Goal: Transaction & Acquisition: Purchase product/service

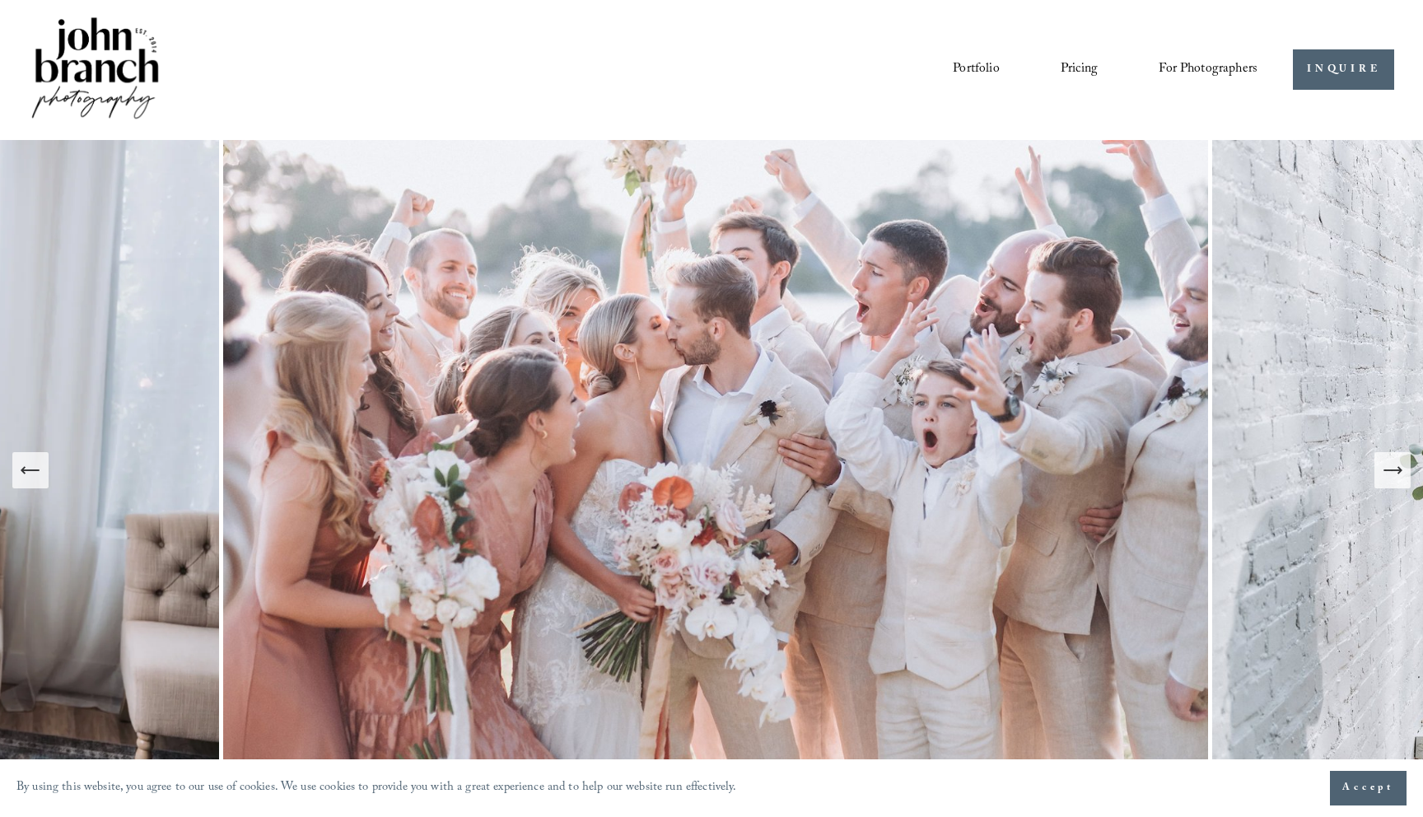
click at [1398, 473] on icon "Next Slide" at bounding box center [1399, 470] width 3 height 7
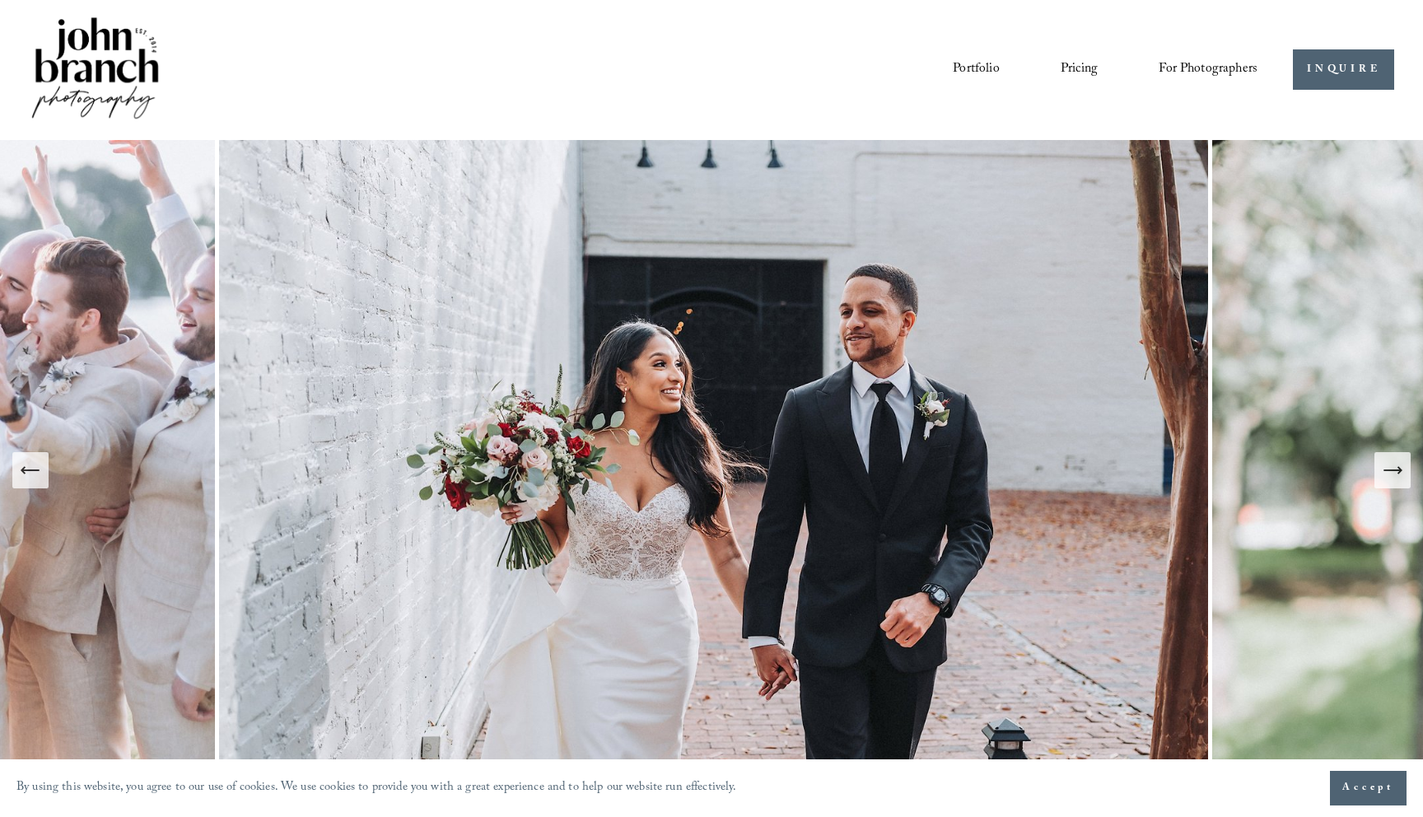
click at [1396, 473] on icon "Next Slide" at bounding box center [1392, 470] width 23 height 23
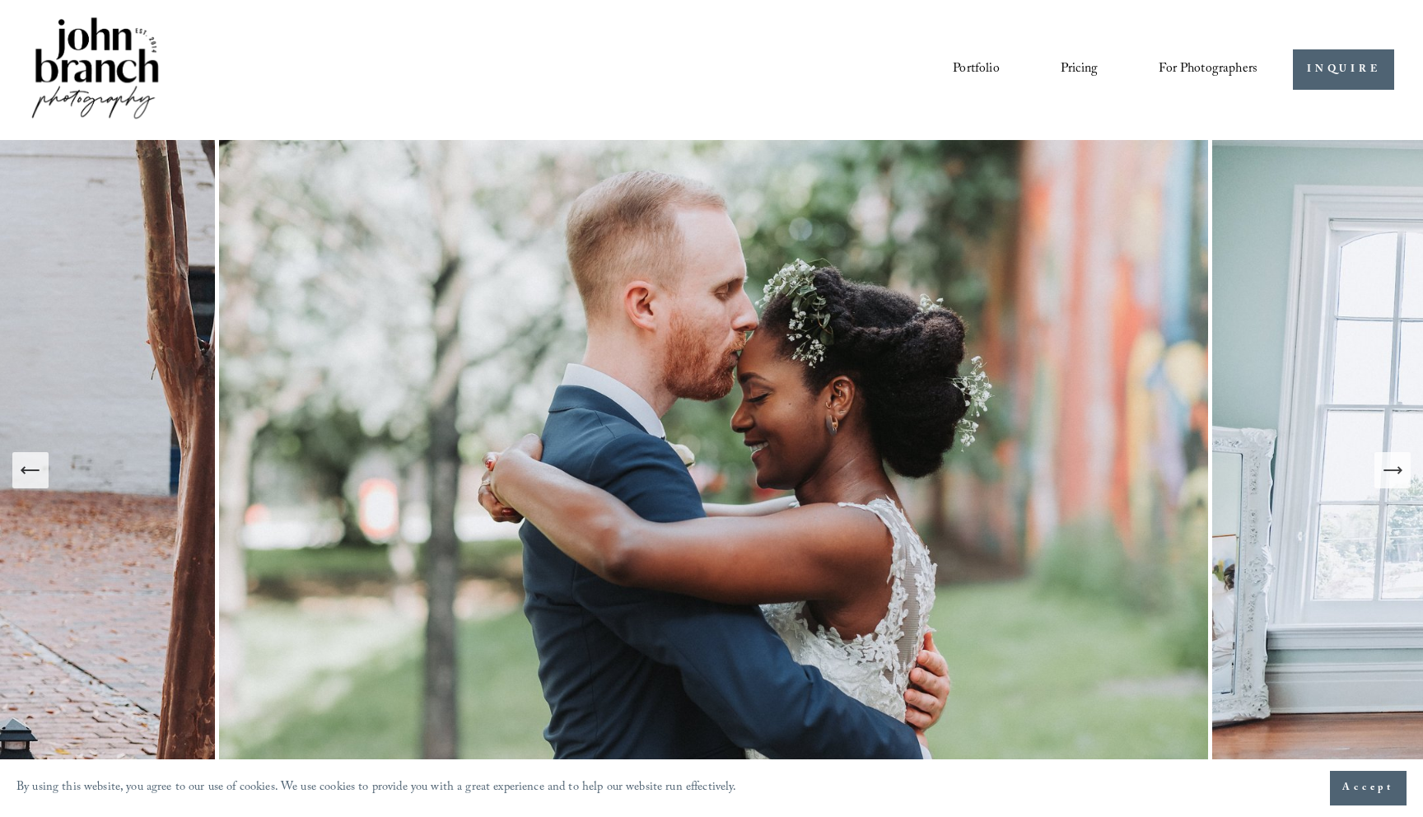
click at [1396, 473] on icon "Next Slide" at bounding box center [1392, 470] width 23 height 23
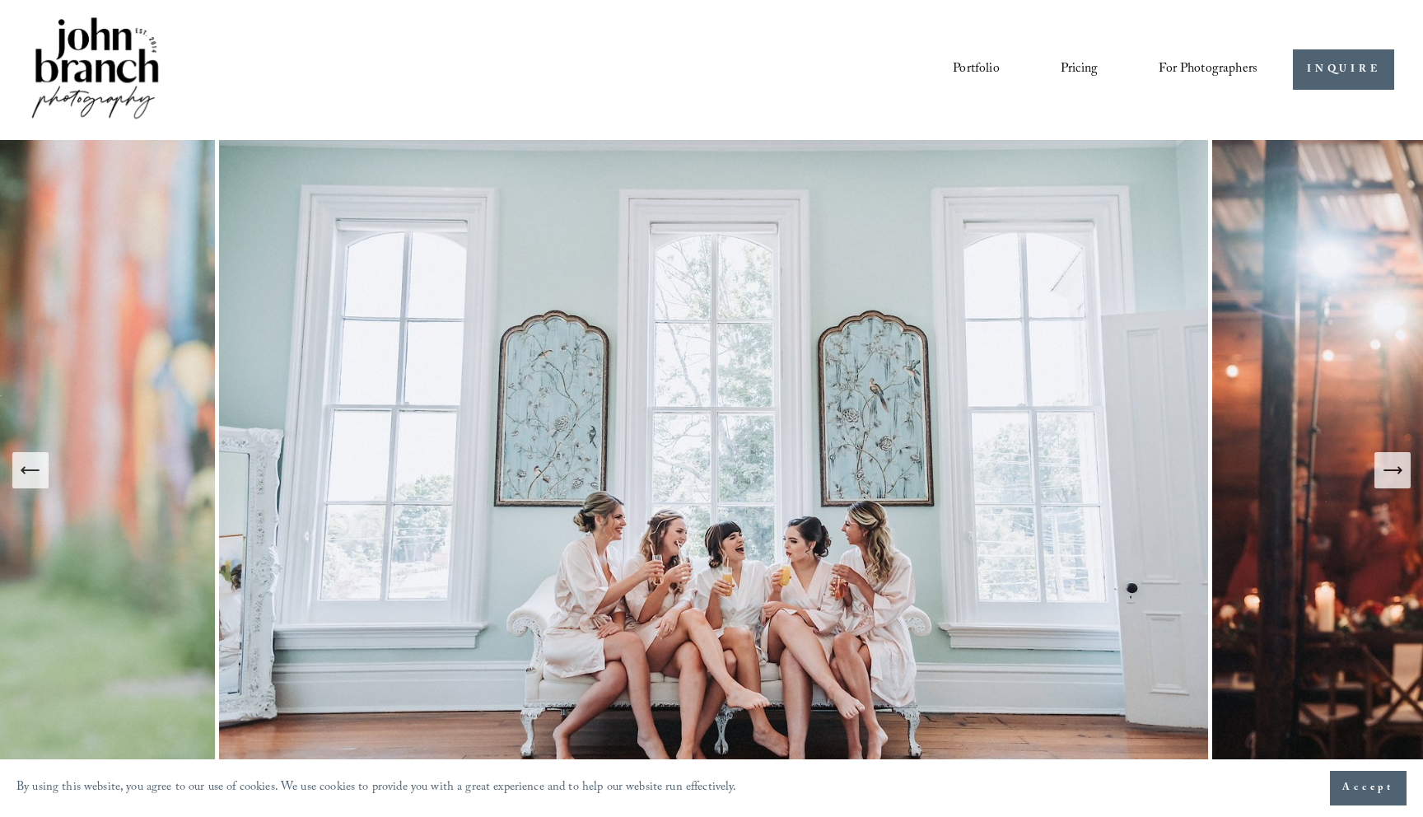
click at [1396, 473] on icon "Next Slide" at bounding box center [1392, 470] width 23 height 23
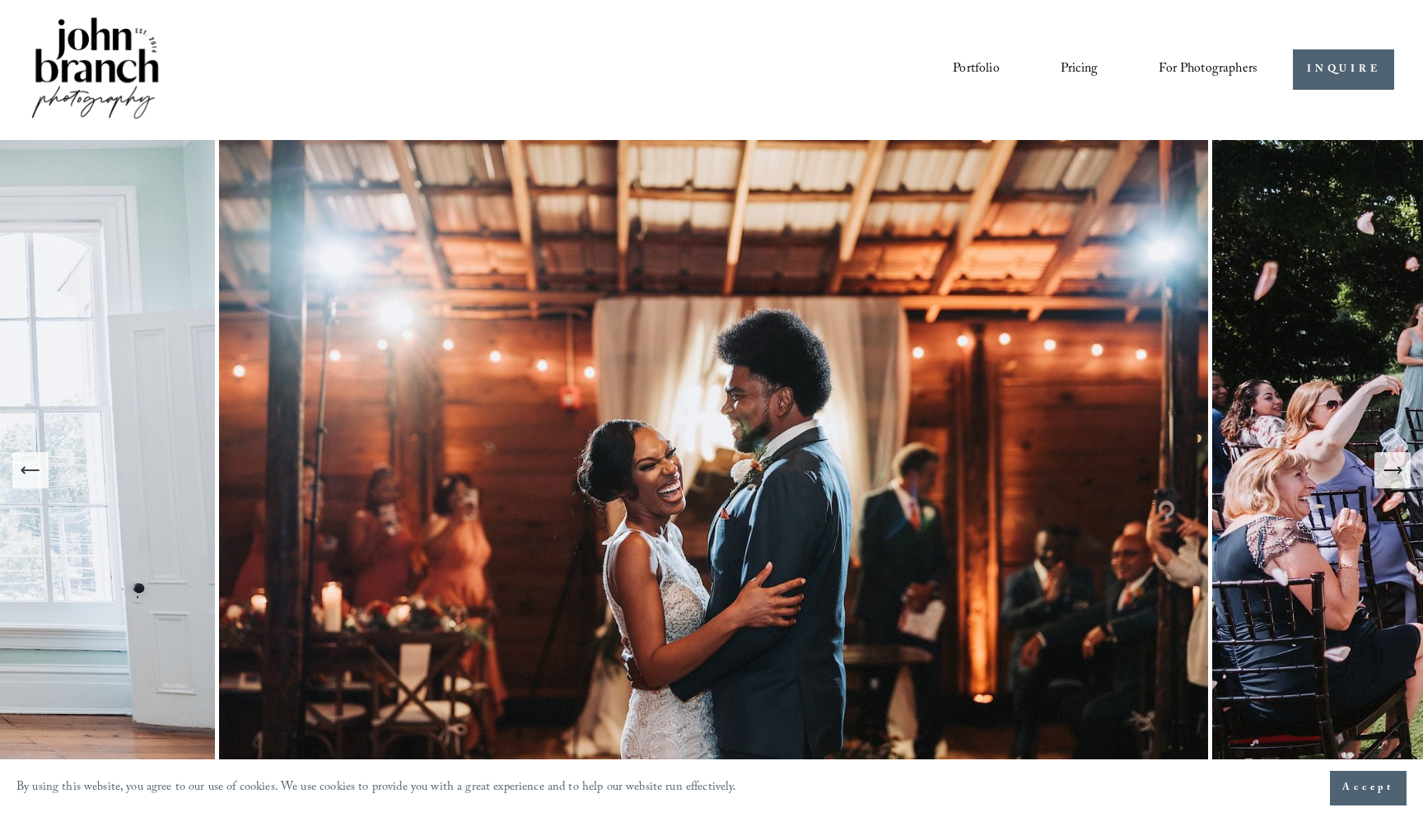
click at [1396, 473] on icon "Next Slide" at bounding box center [1392, 470] width 23 height 23
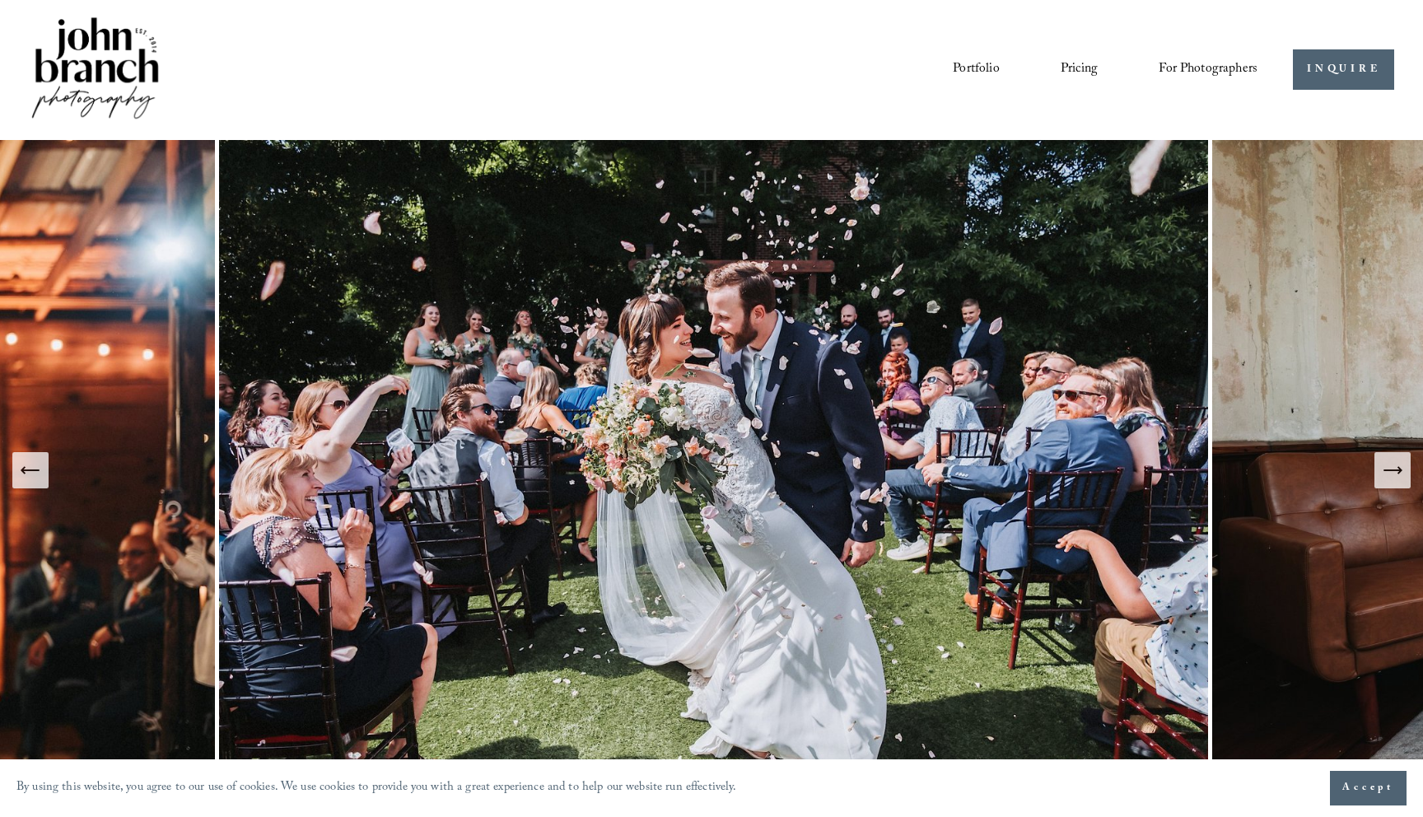
click at [1396, 473] on icon "Next Slide" at bounding box center [1392, 470] width 23 height 23
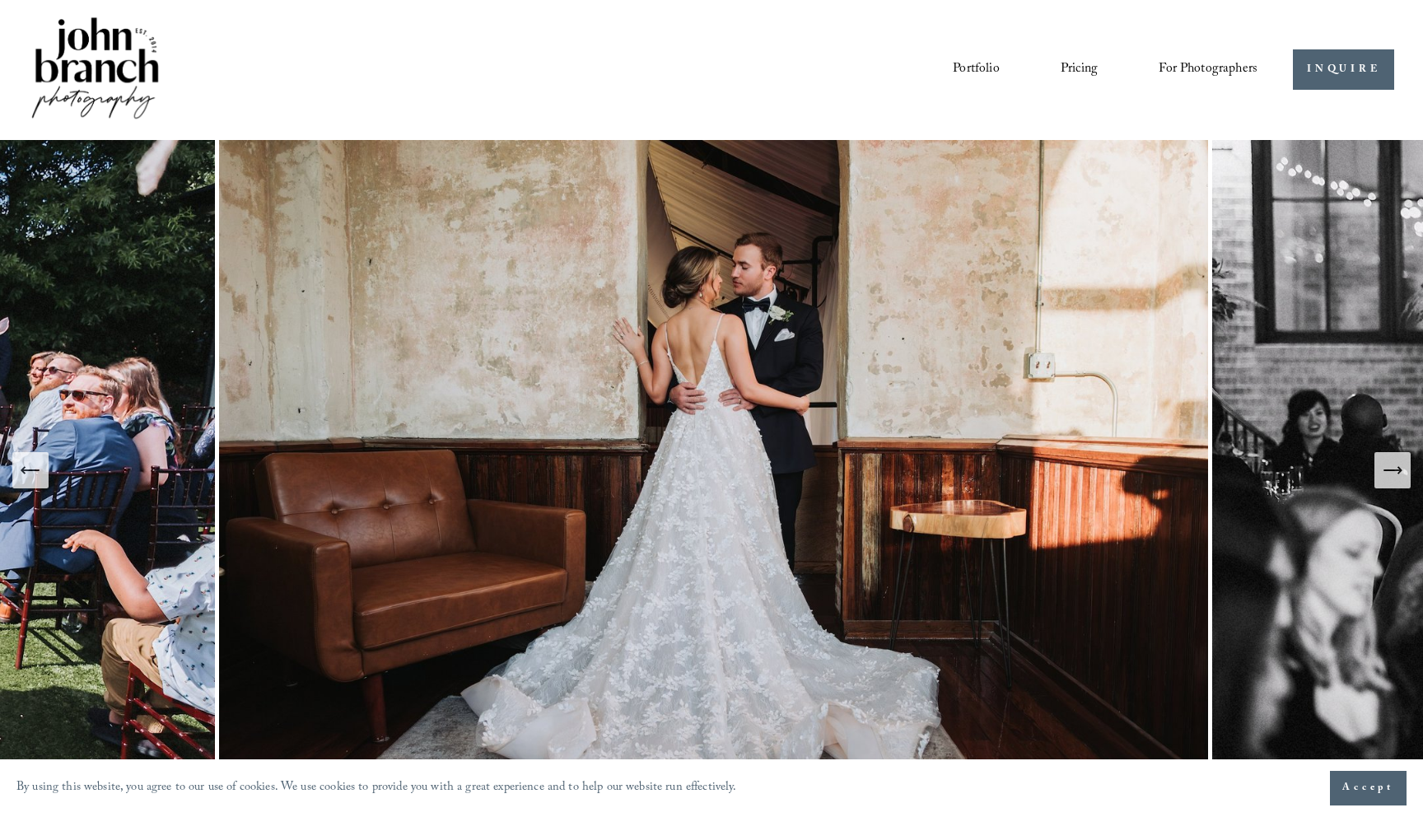
click at [1405, 472] on button "Next Slide" at bounding box center [1392, 470] width 36 height 36
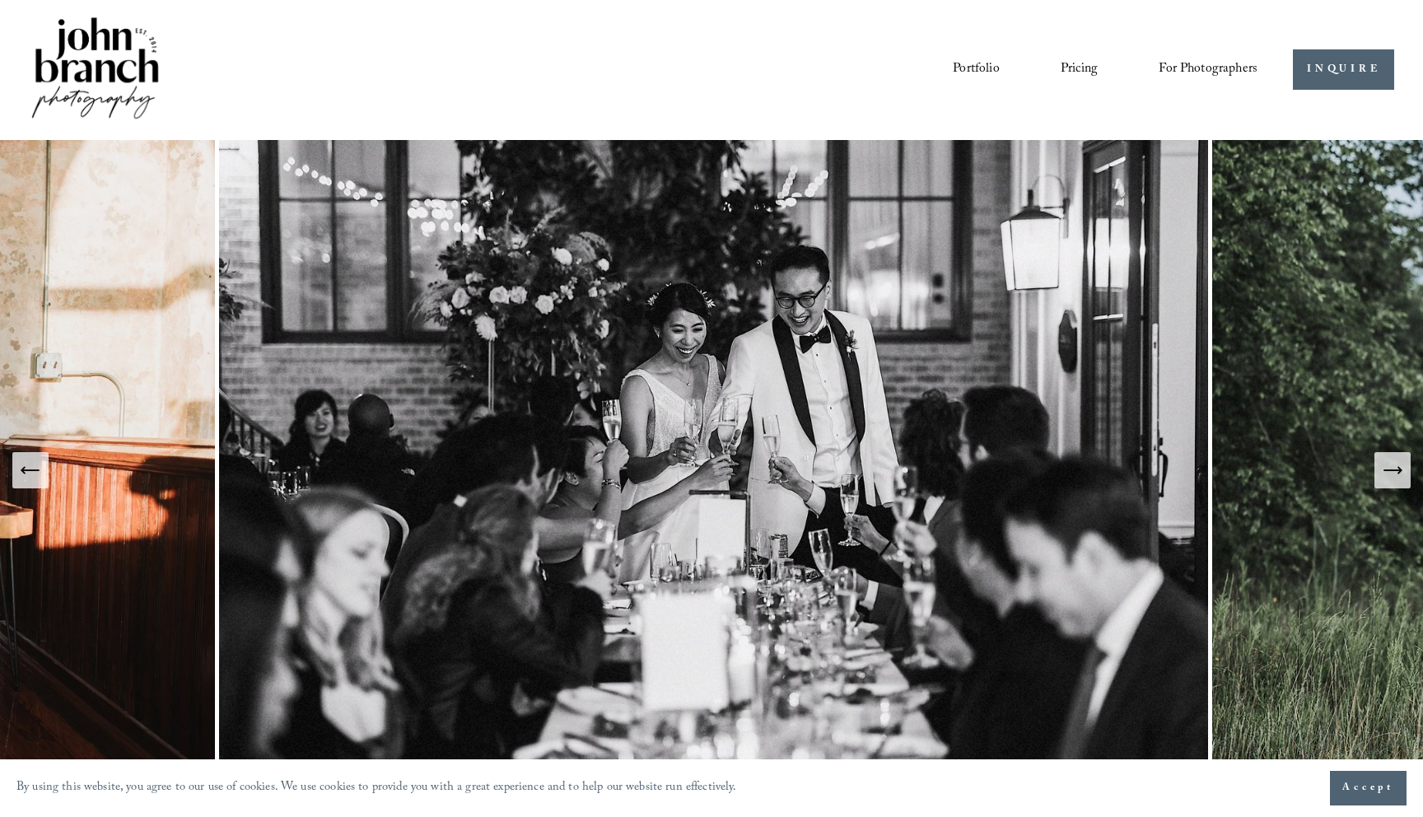
click at [1405, 472] on button "Next Slide" at bounding box center [1392, 470] width 36 height 36
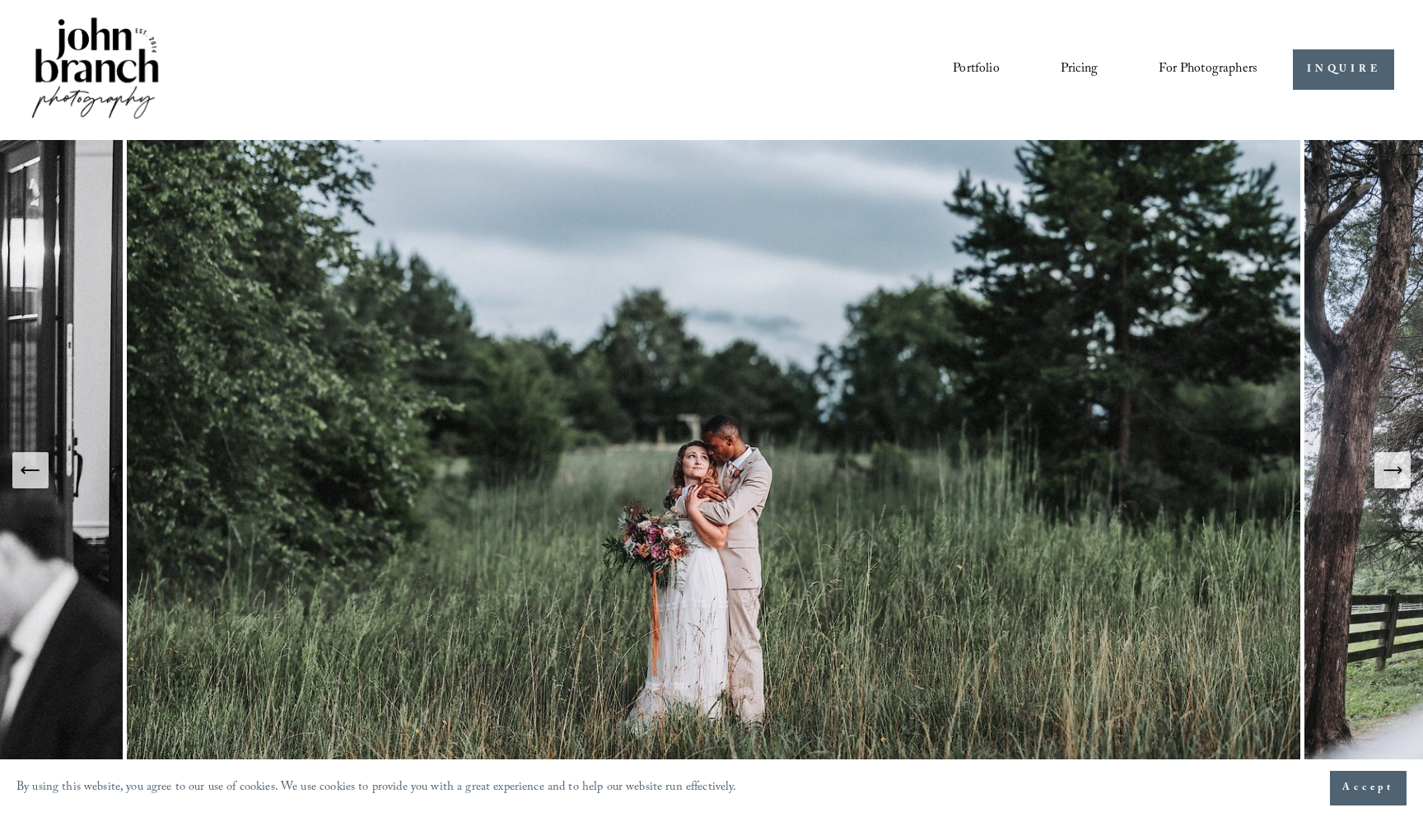
click at [1406, 472] on button "Next Slide" at bounding box center [1392, 470] width 36 height 36
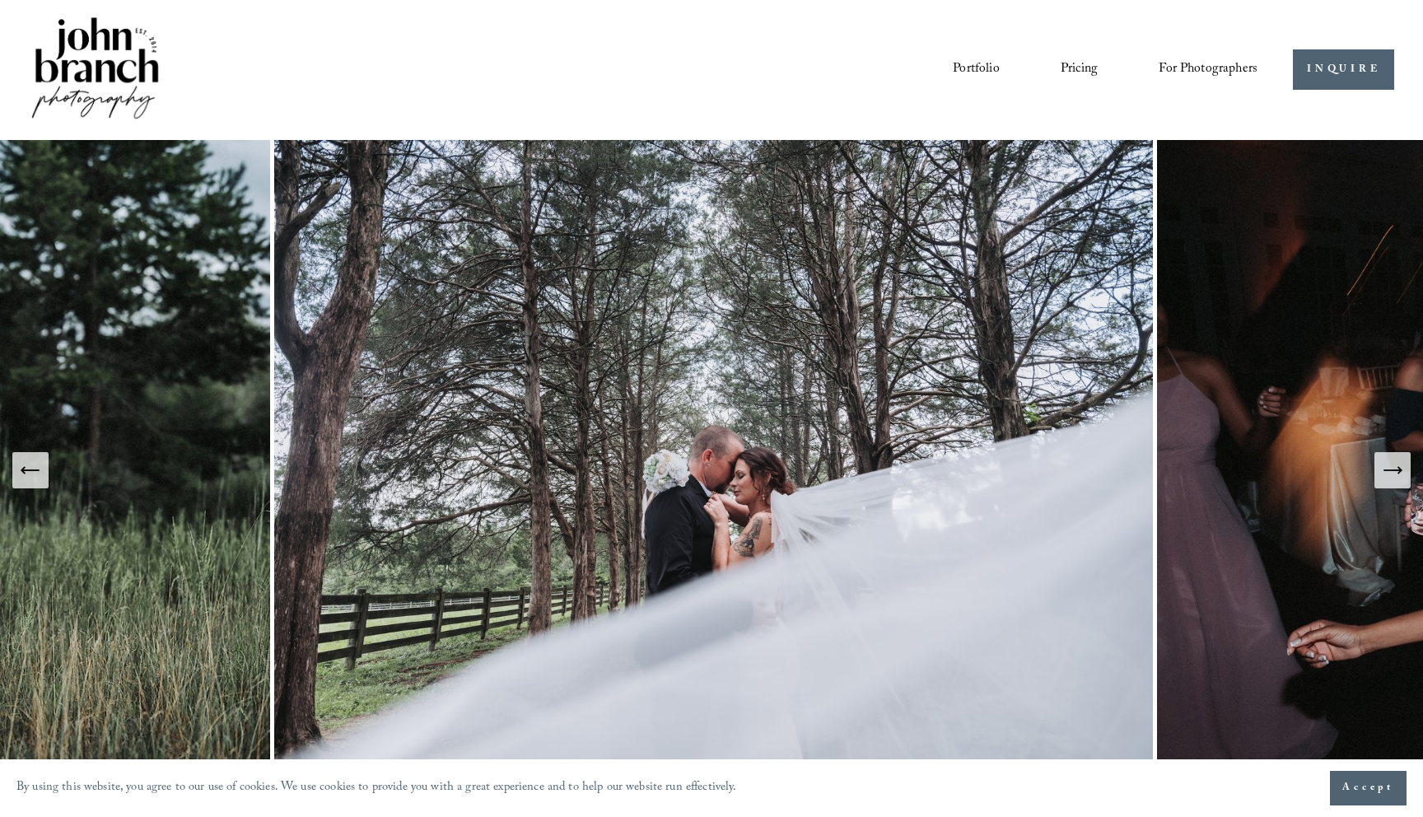
click at [1403, 473] on icon "Next Slide" at bounding box center [1392, 470] width 23 height 23
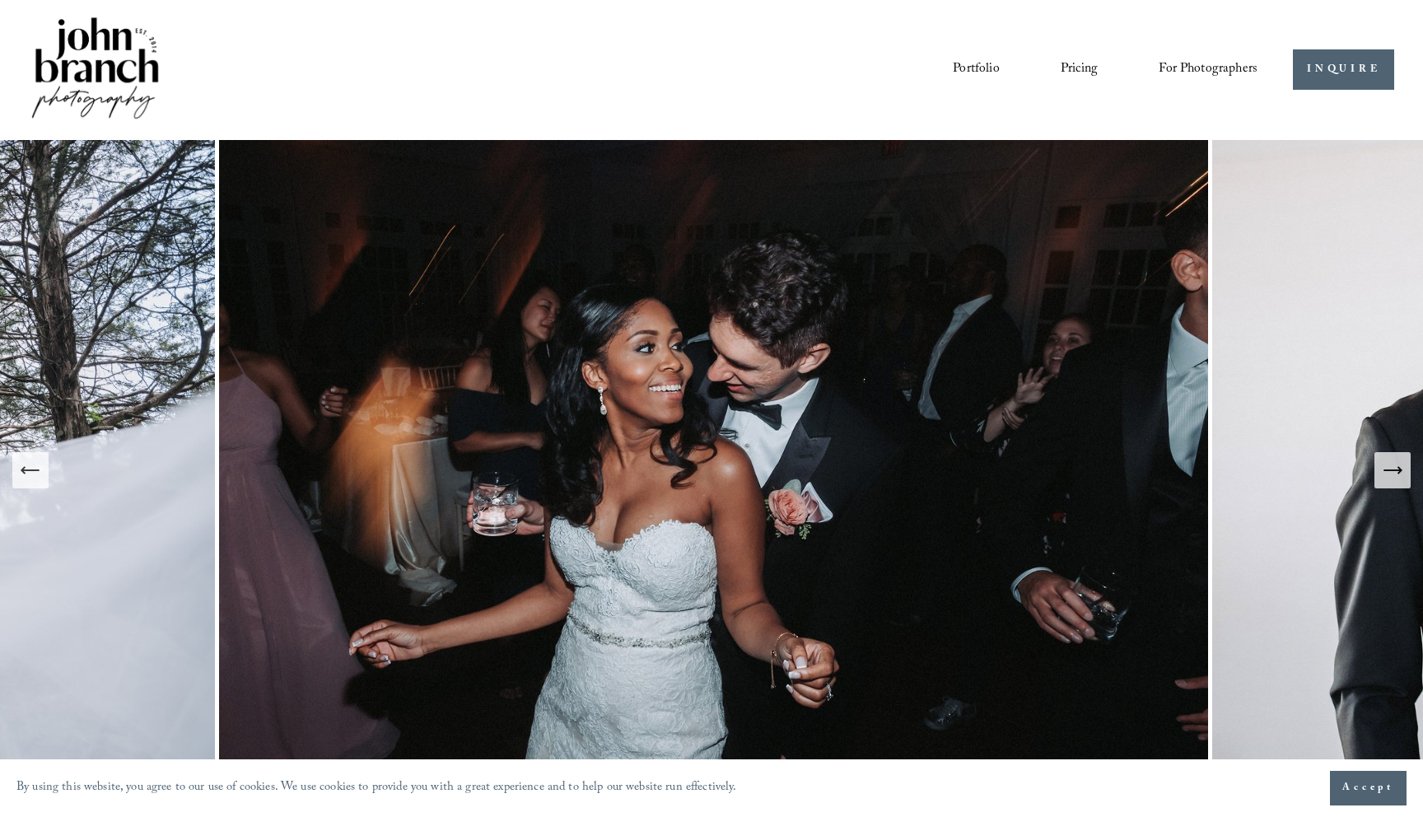
click at [1403, 473] on icon "Next Slide" at bounding box center [1392, 470] width 23 height 23
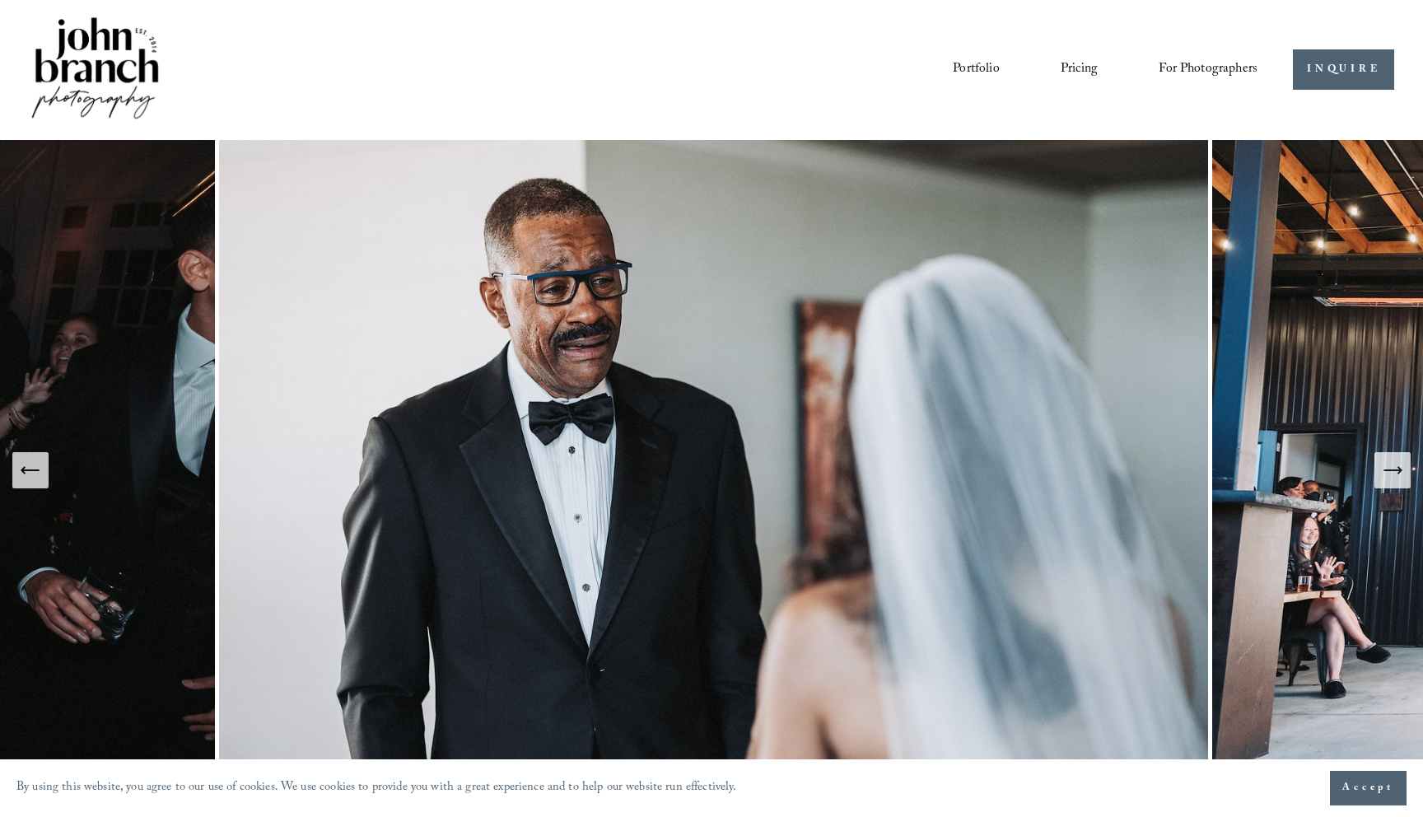
click at [1391, 470] on icon "Next Slide" at bounding box center [1391, 470] width 17 height 0
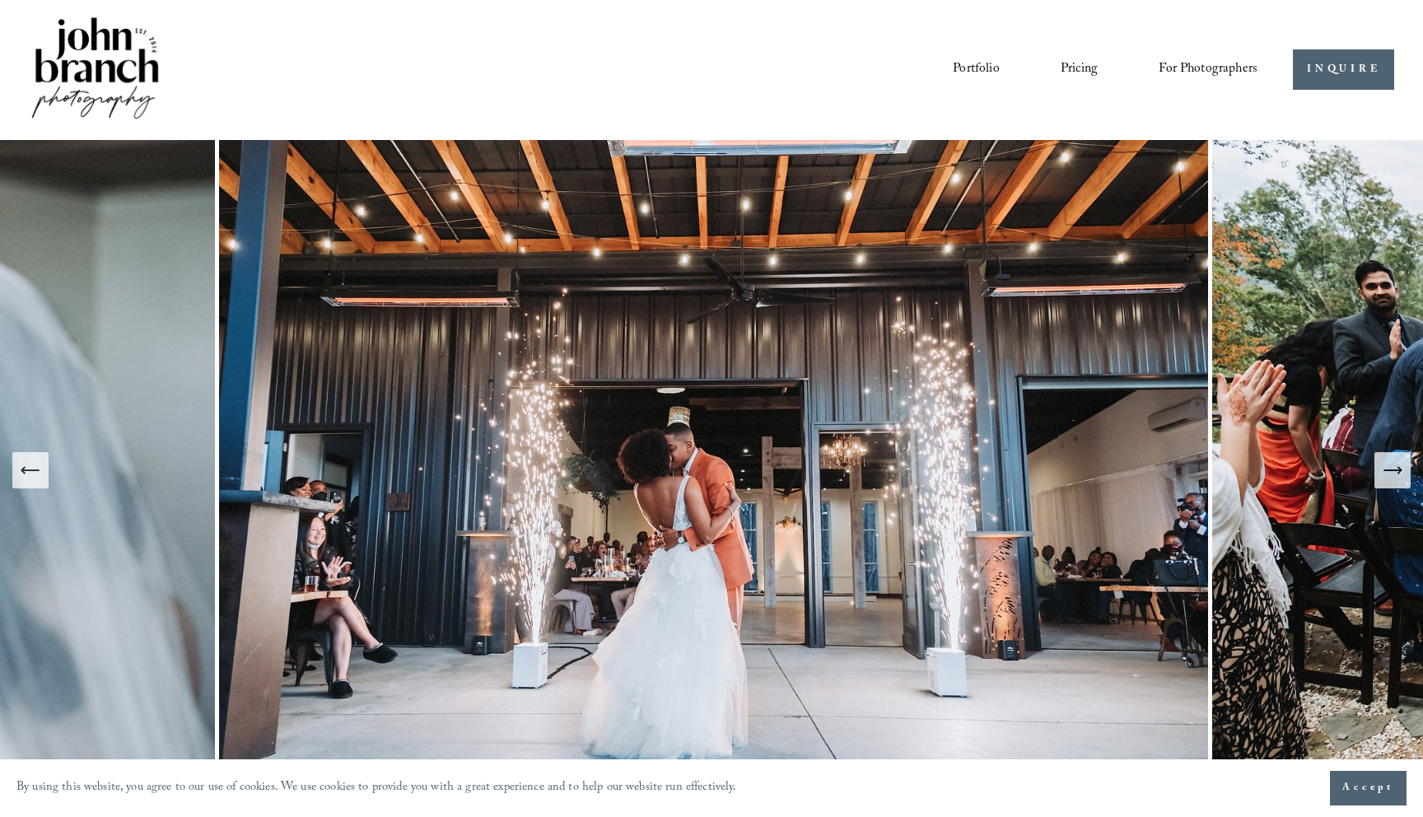
click at [1391, 471] on icon "Next Slide" at bounding box center [1392, 470] width 23 height 23
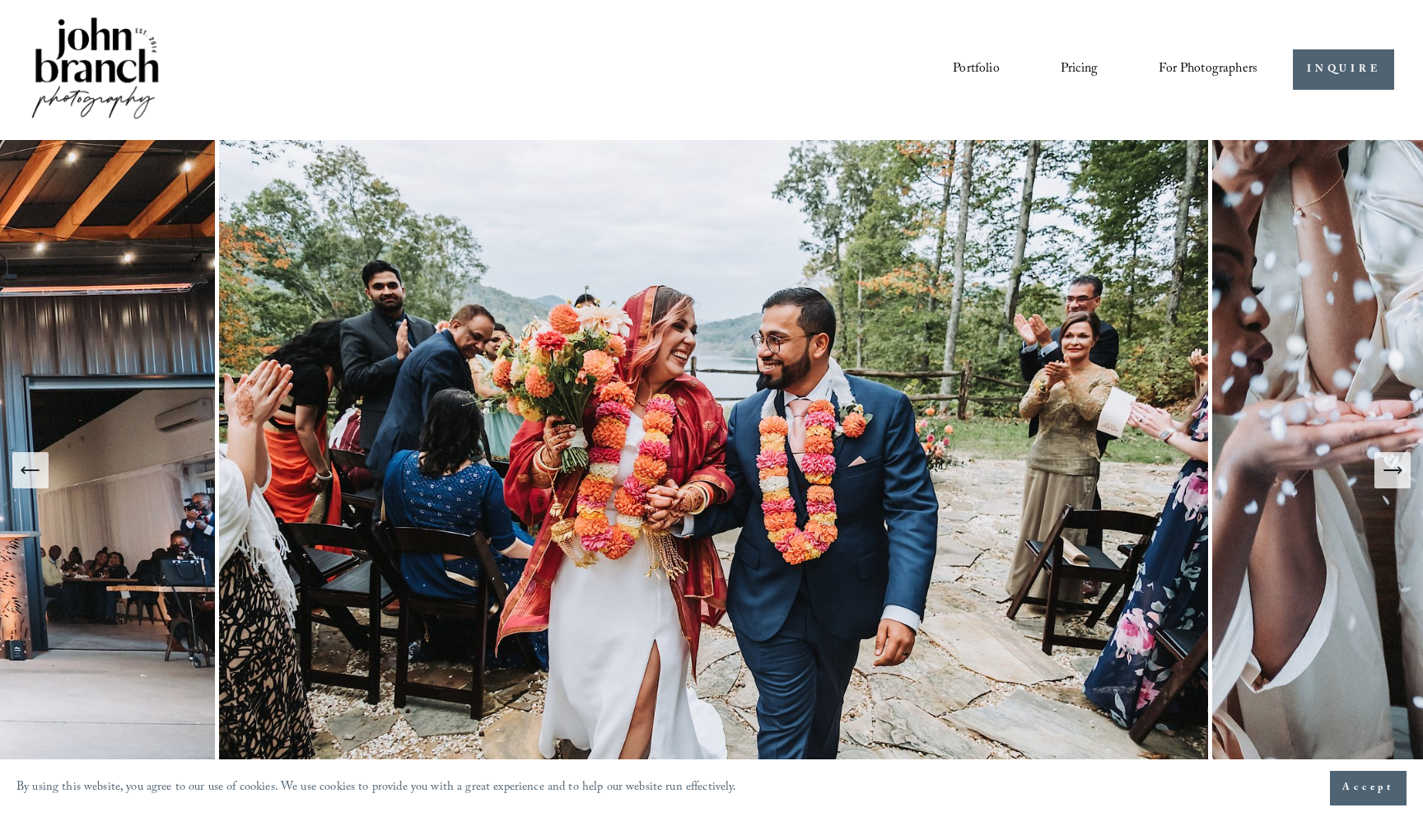
click at [1391, 471] on icon "Next Slide" at bounding box center [1392, 470] width 23 height 23
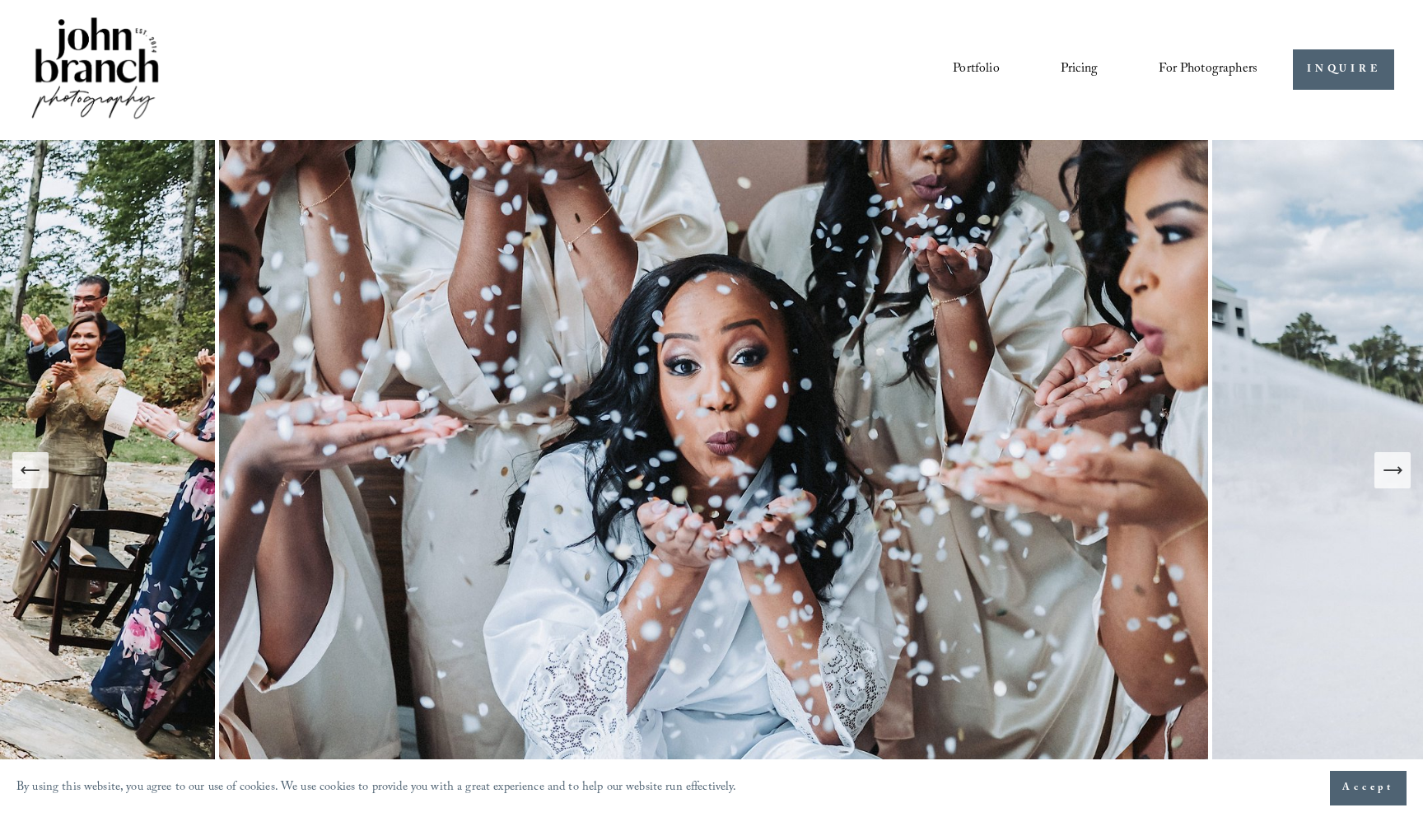
click at [1391, 471] on icon "Next Slide" at bounding box center [1392, 470] width 23 height 23
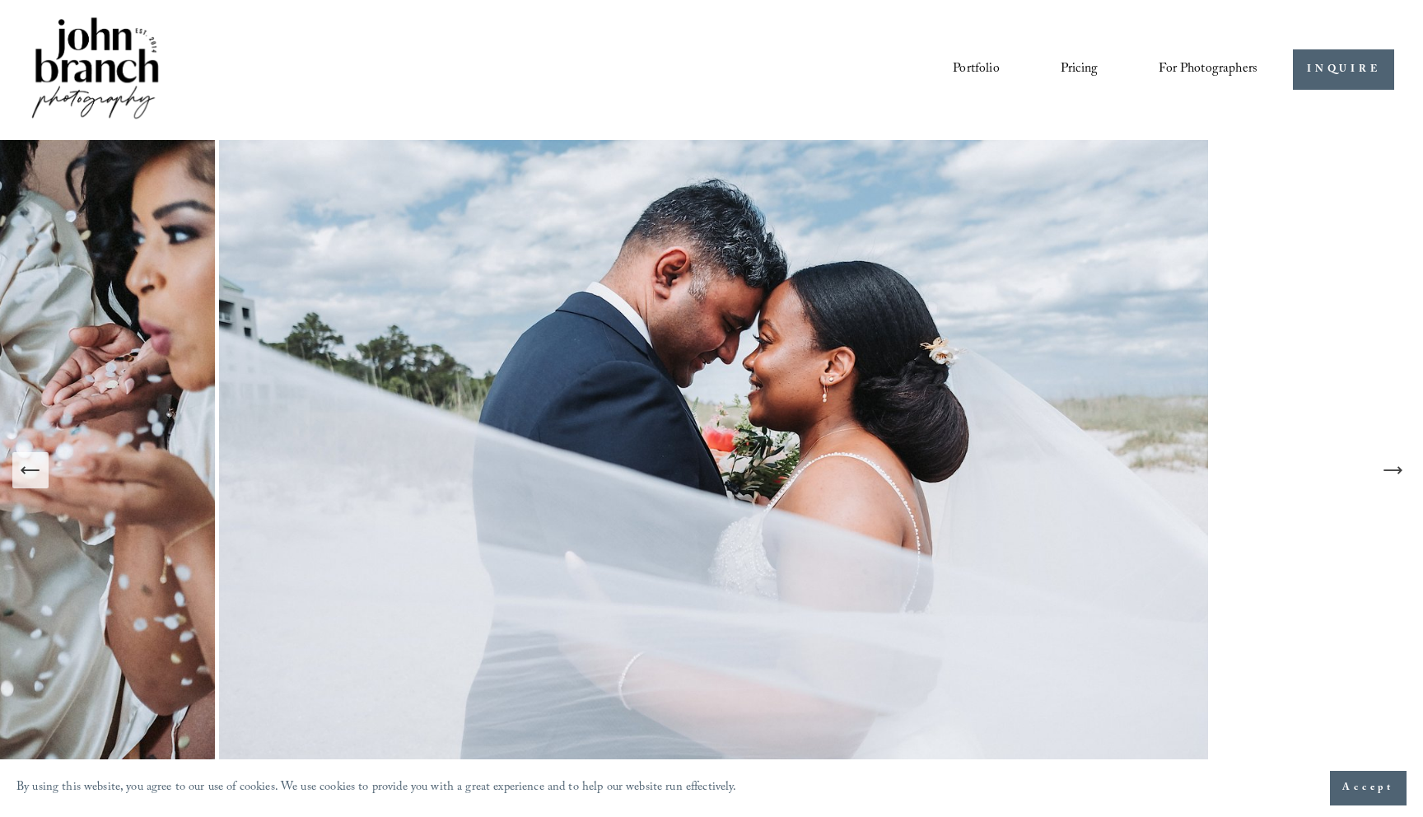
click at [1392, 480] on icon "Next Slide" at bounding box center [1392, 470] width 23 height 23
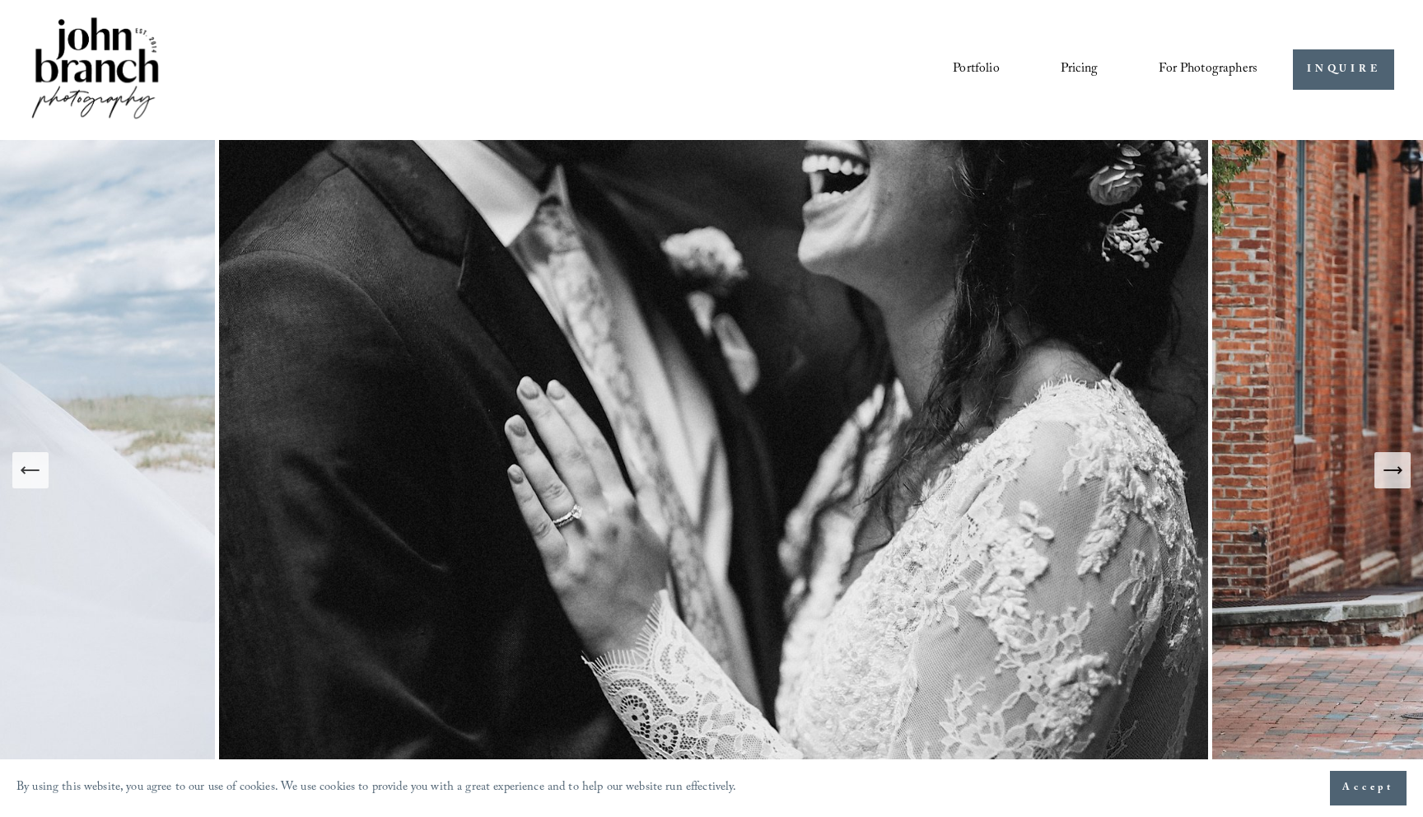
click at [1391, 480] on icon "Next Slide" at bounding box center [1392, 470] width 23 height 23
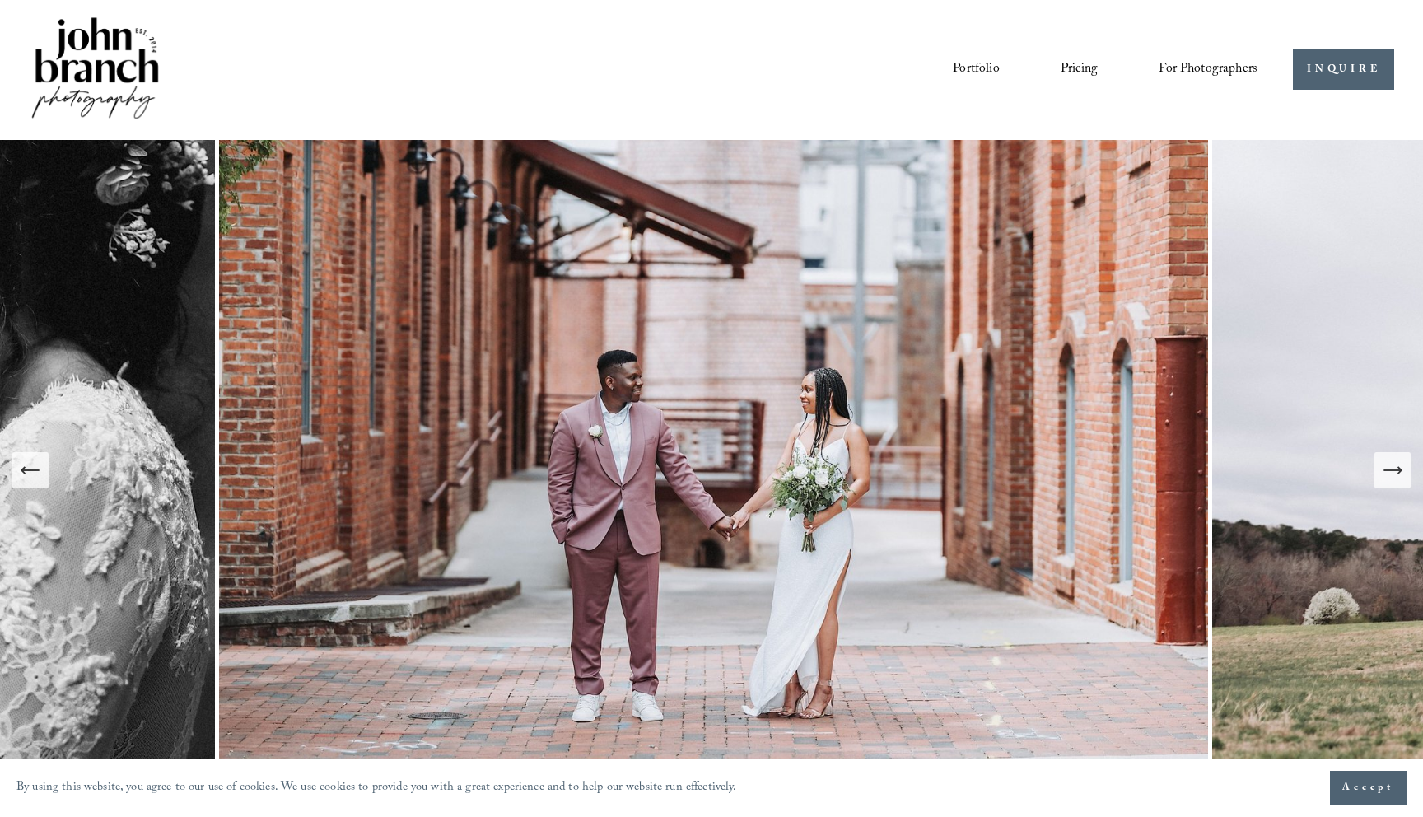
click at [1183, 76] on span "For Photographers" at bounding box center [1208, 70] width 99 height 26
click at [0, 0] on span "Presets" at bounding box center [0, 0] width 0 height 0
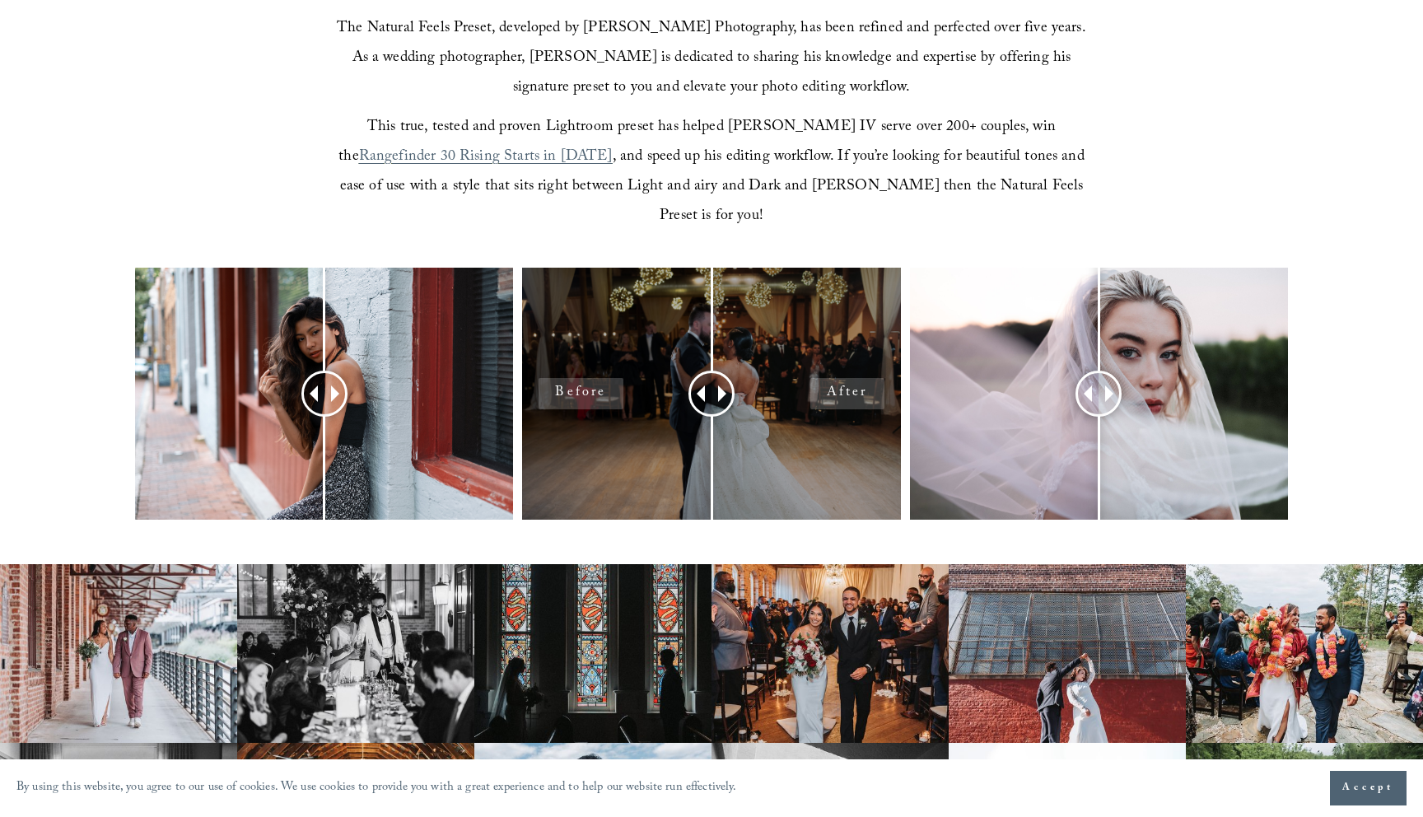
scroll to position [583, 0]
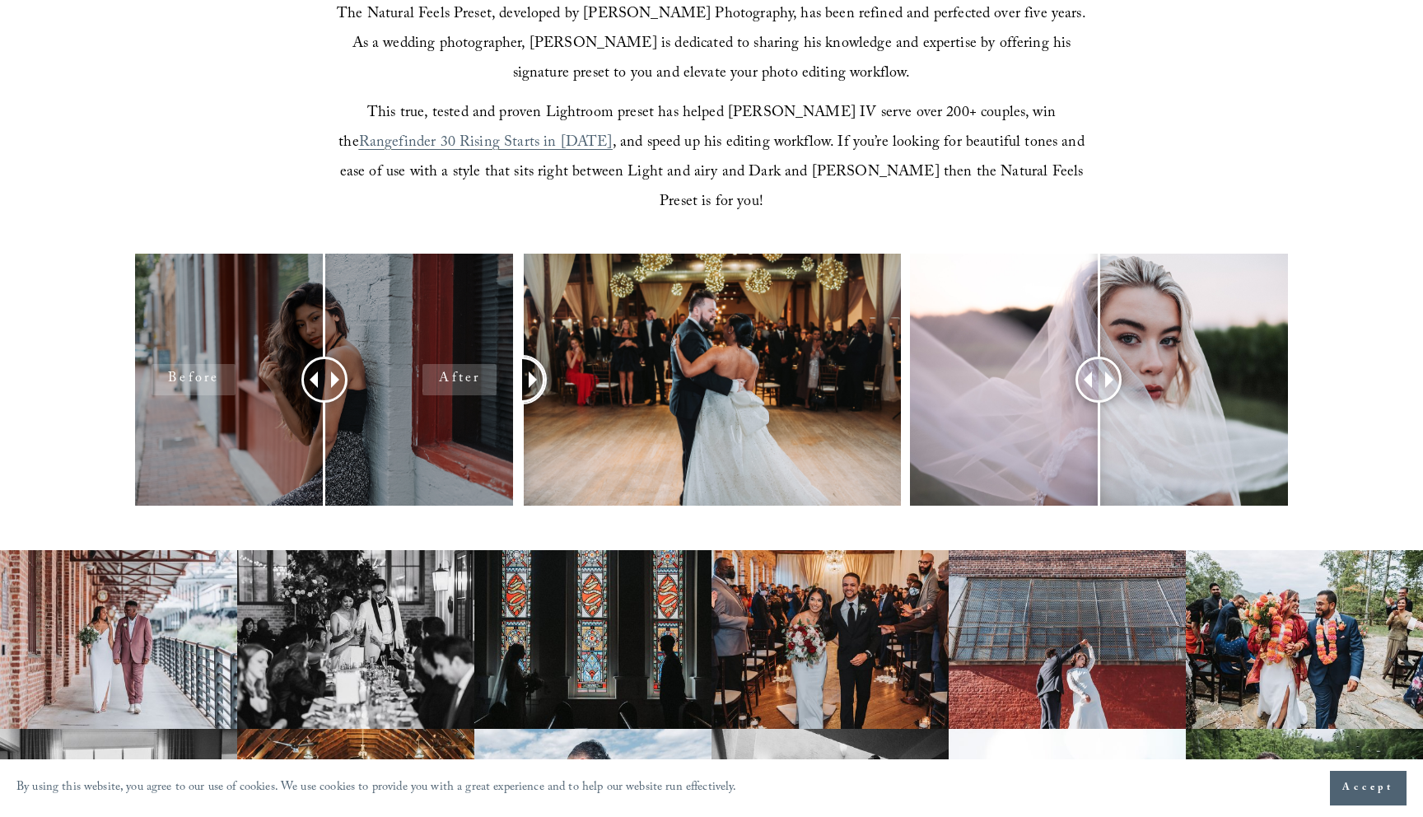
drag, startPoint x: 707, startPoint y: 344, endPoint x: 469, endPoint y: 405, distance: 244.9
click at [469, 405] on div at bounding box center [711, 402] width 1423 height 296
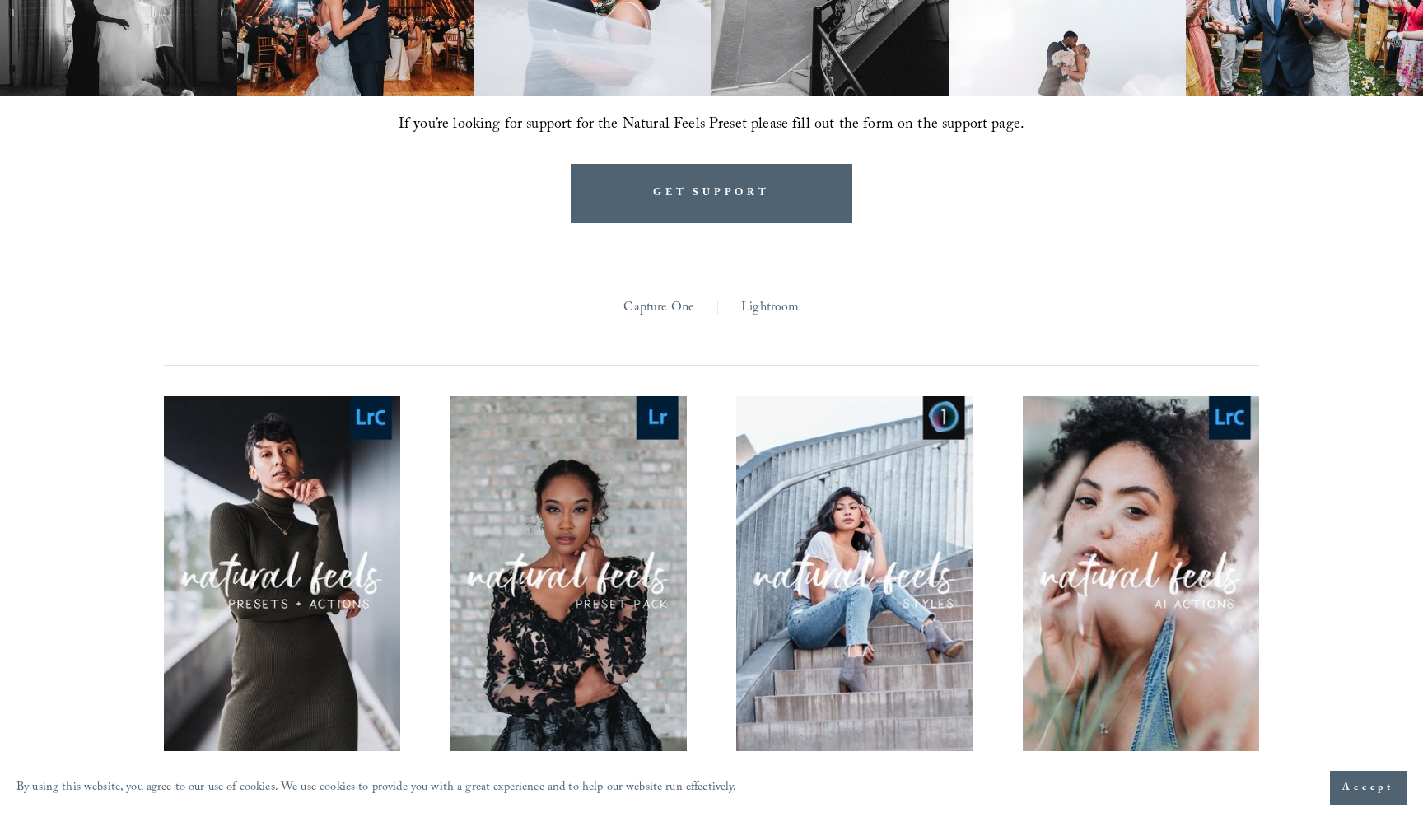
scroll to position [1312, 0]
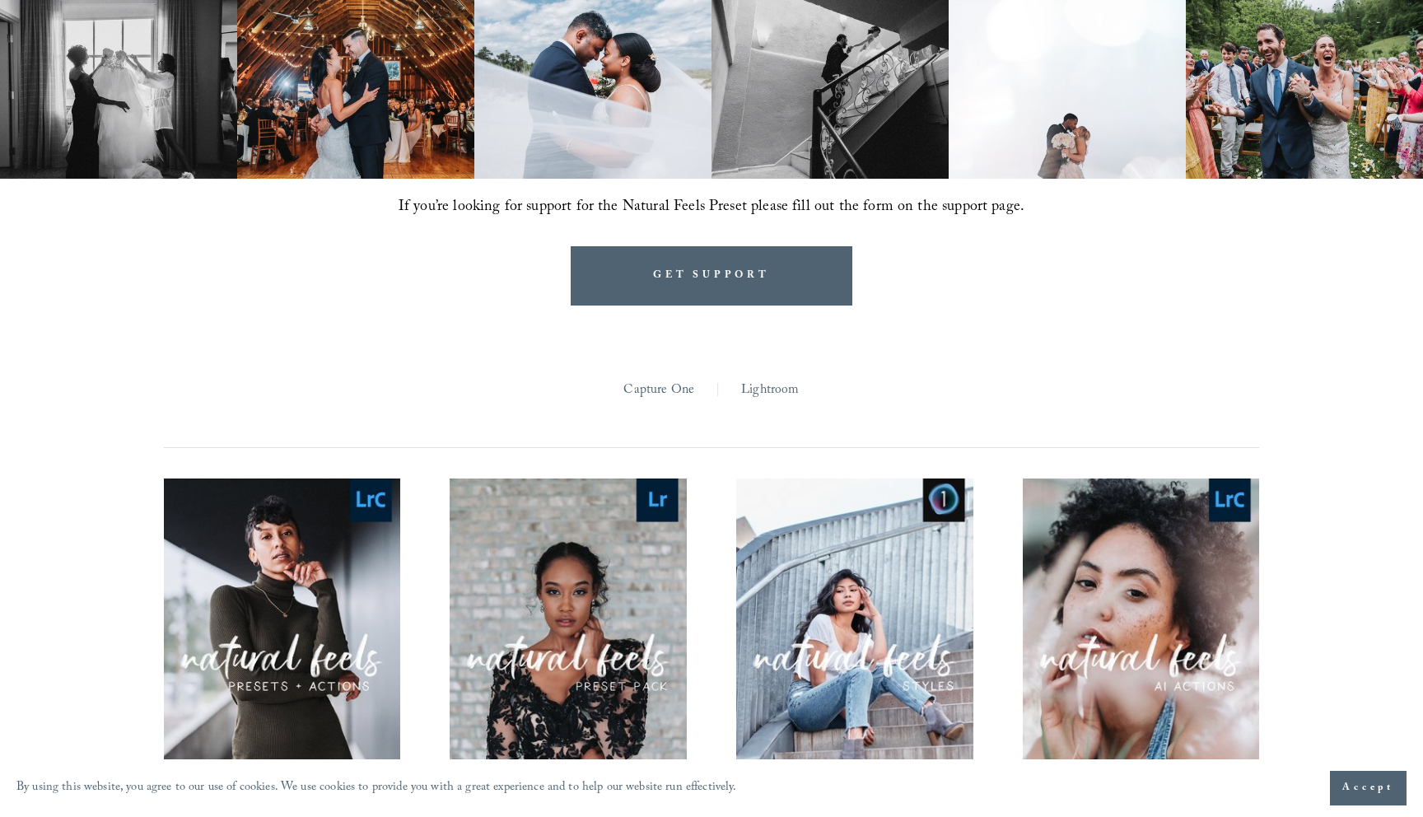
click at [779, 378] on link "Lightroom" at bounding box center [770, 391] width 58 height 26
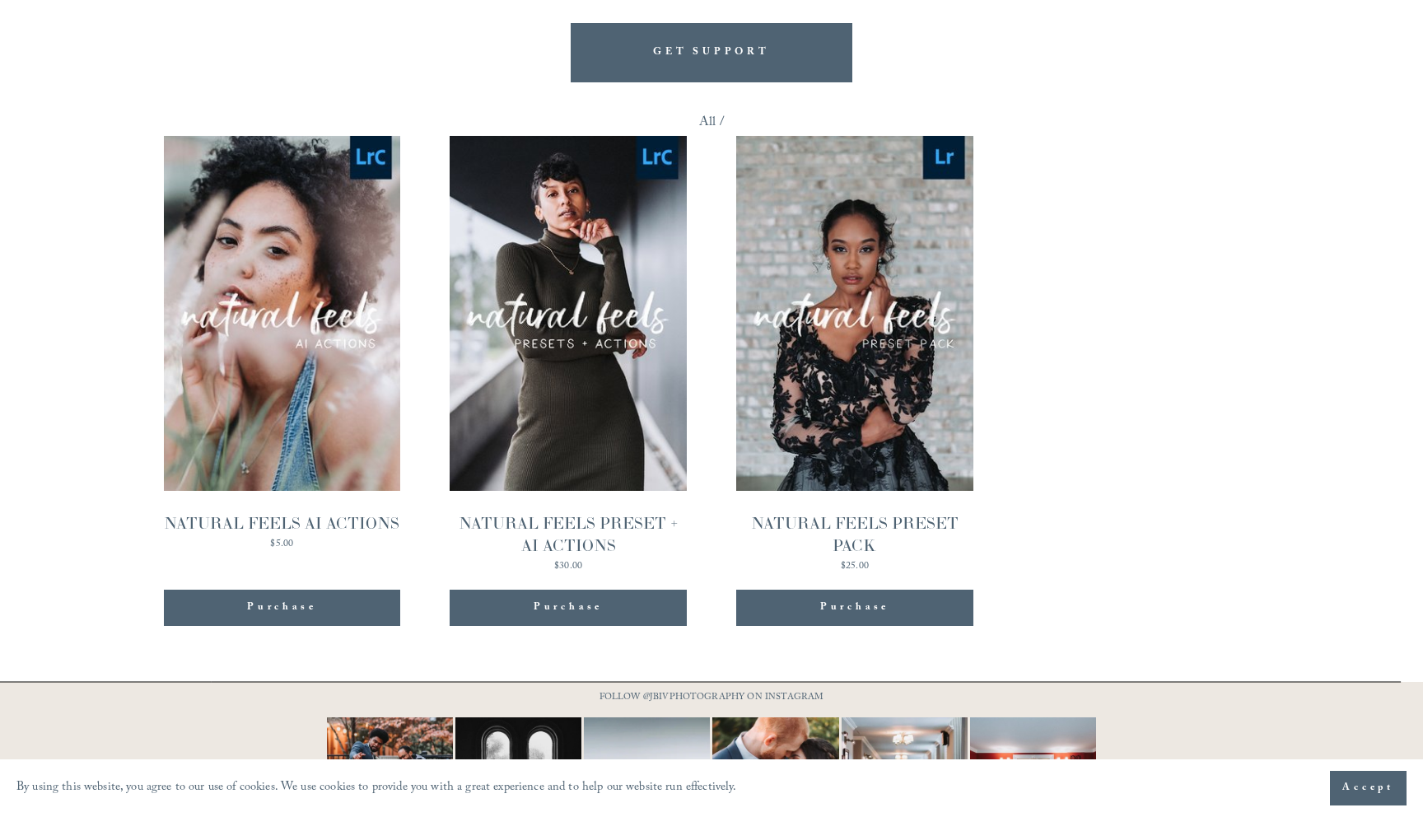
scroll to position [1594, 0]
